Goal: Information Seeking & Learning: Find specific page/section

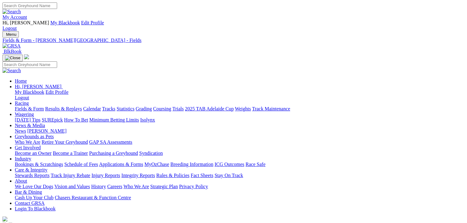
click at [28, 106] on link "Fields & Form" at bounding box center [29, 108] width 29 height 5
